Goal: Find specific page/section: Find specific page/section

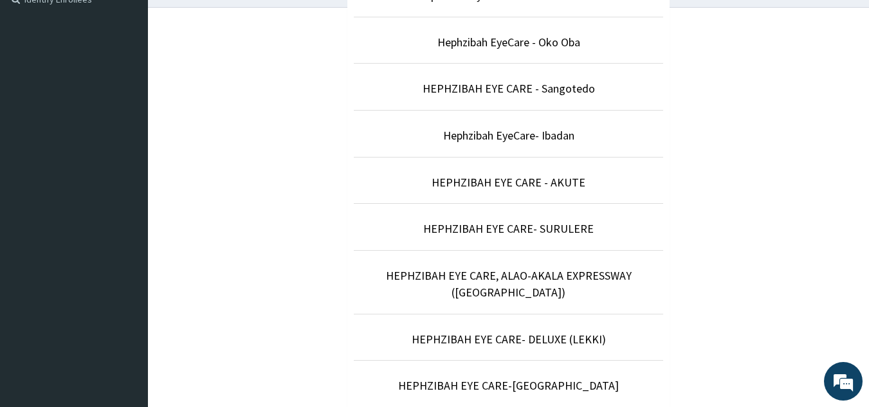
scroll to position [369, 0]
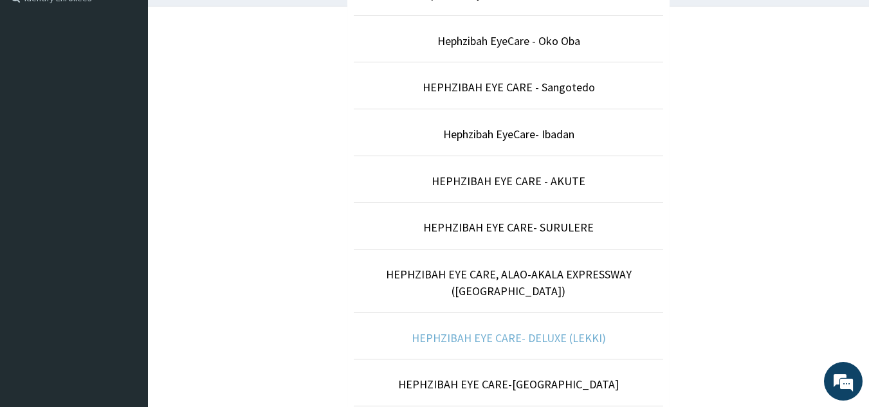
click at [579, 331] on link "HEPHZIBAH EYE CARE- DELUXE (LEKKI)" at bounding box center [509, 338] width 194 height 15
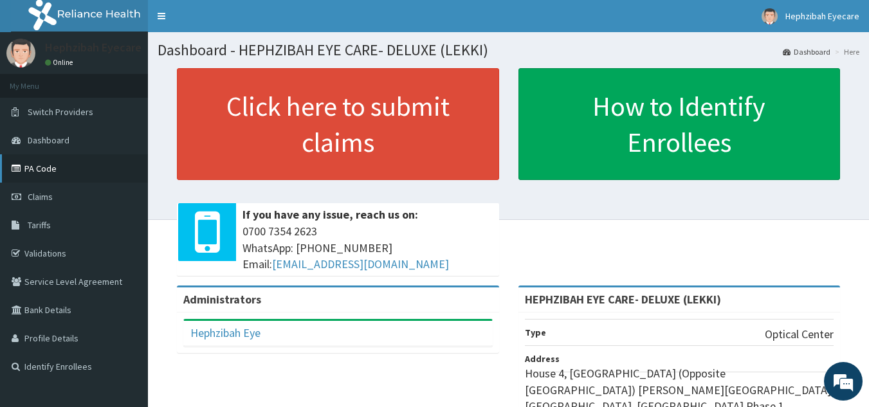
click at [76, 166] on link "PA Code" at bounding box center [74, 168] width 148 height 28
